Goal: Transaction & Acquisition: Purchase product/service

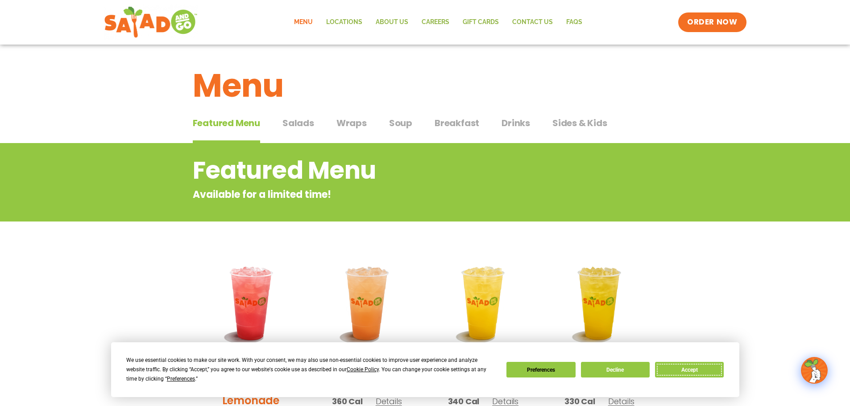
click at [682, 369] on button "Accept" at bounding box center [689, 370] width 69 height 16
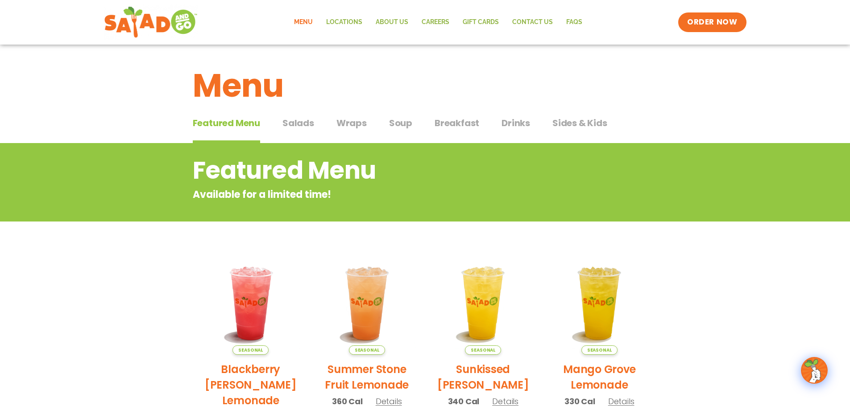
click at [307, 123] on span "Salads" at bounding box center [298, 122] width 32 height 13
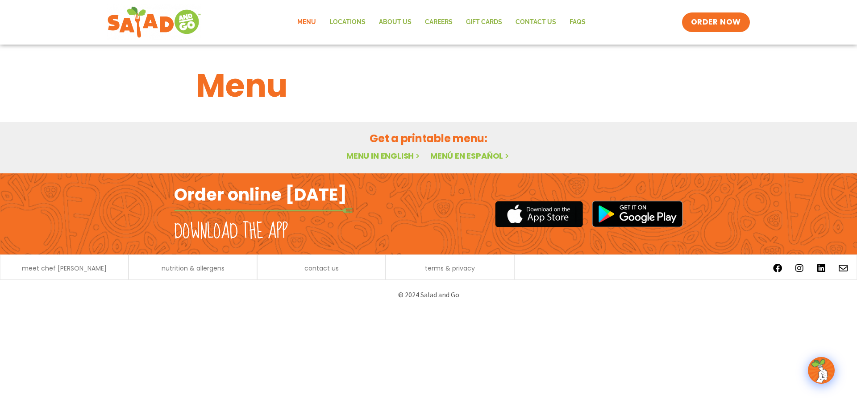
click at [556, 73] on h1 "Menu" at bounding box center [428, 86] width 465 height 48
click at [310, 20] on link "Menu" at bounding box center [306, 22] width 32 height 21
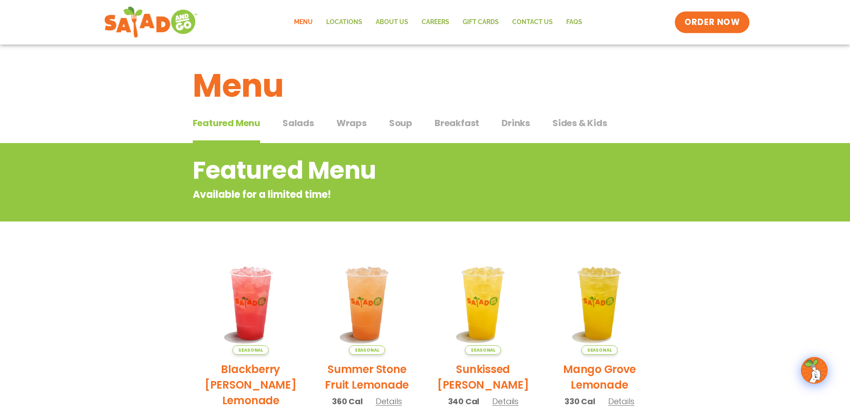
click at [732, 30] on link "ORDER NOW" at bounding box center [712, 22] width 75 height 21
